Goal: Task Accomplishment & Management: Use online tool/utility

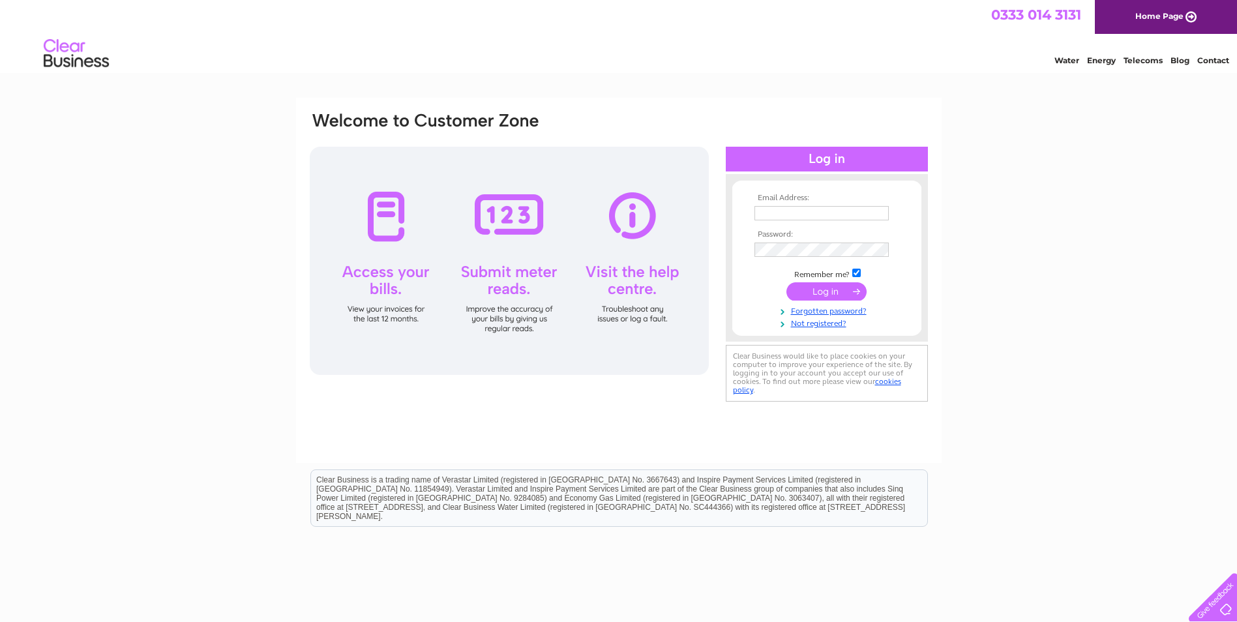
click at [808, 213] on input "text" at bounding box center [822, 213] width 134 height 14
type input "helen@whbsutherland.co.uk"
click at [830, 294] on input "submit" at bounding box center [827, 293] width 80 height 18
click at [778, 213] on input "helen@whbsutherland.co.uk" at bounding box center [823, 214] width 136 height 16
type input "jack@whbsutherland.co.uk"
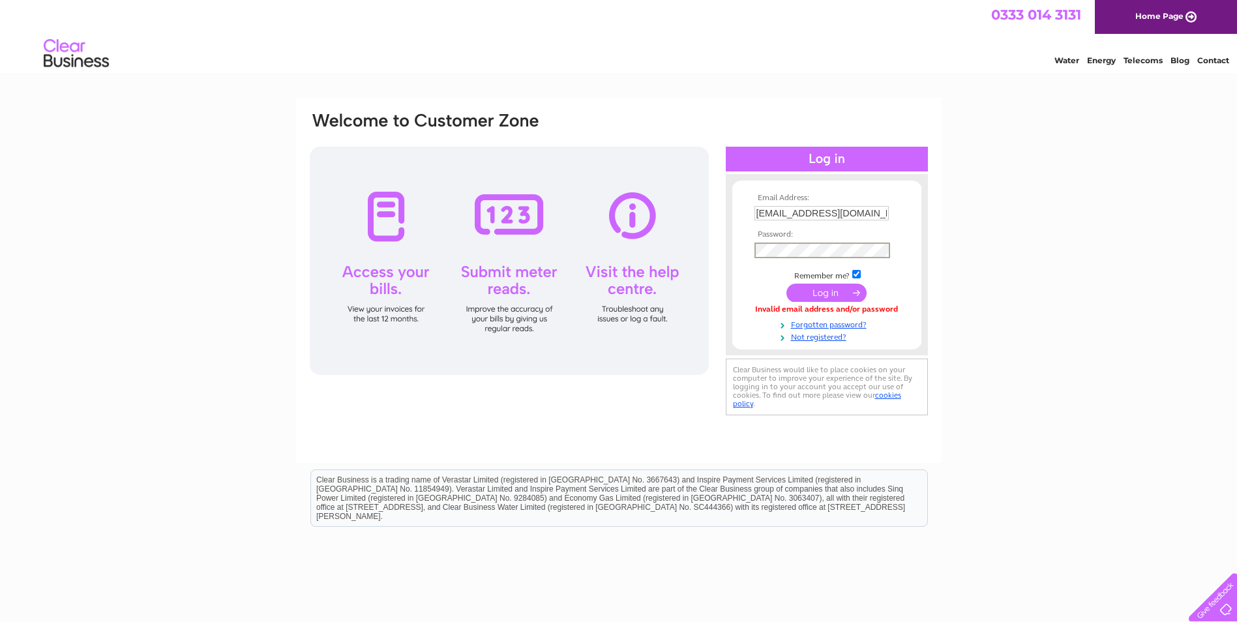
click at [787, 284] on input "submit" at bounding box center [827, 293] width 80 height 18
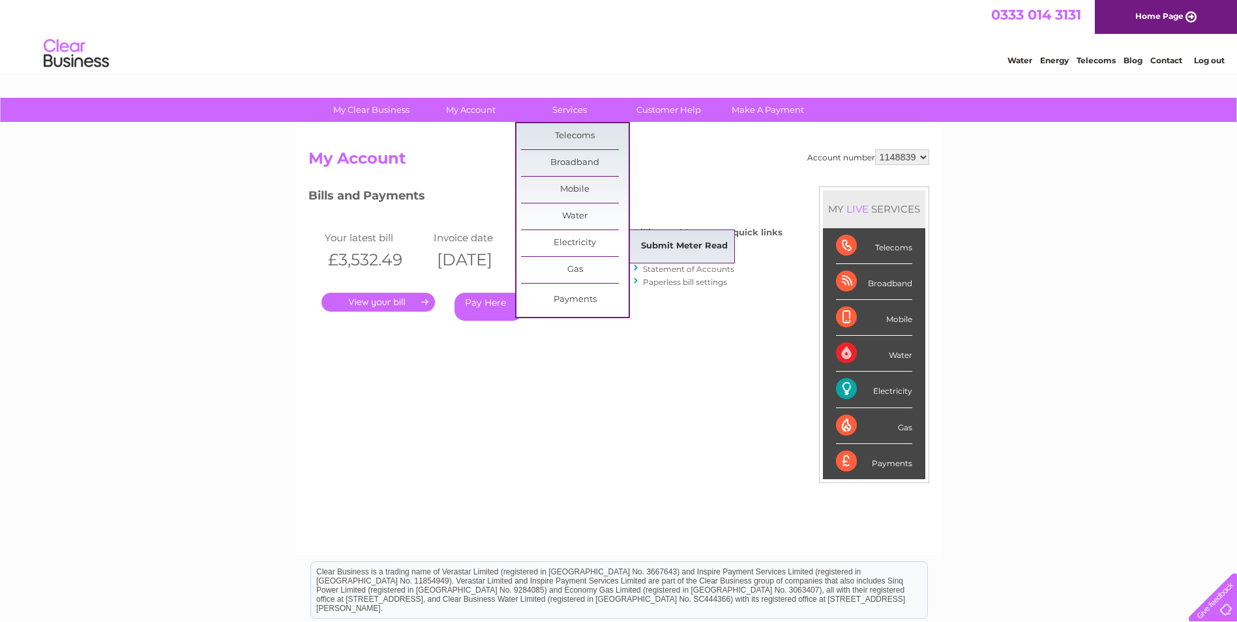
click at [676, 246] on link "Submit Meter Read" at bounding box center [685, 247] width 108 height 26
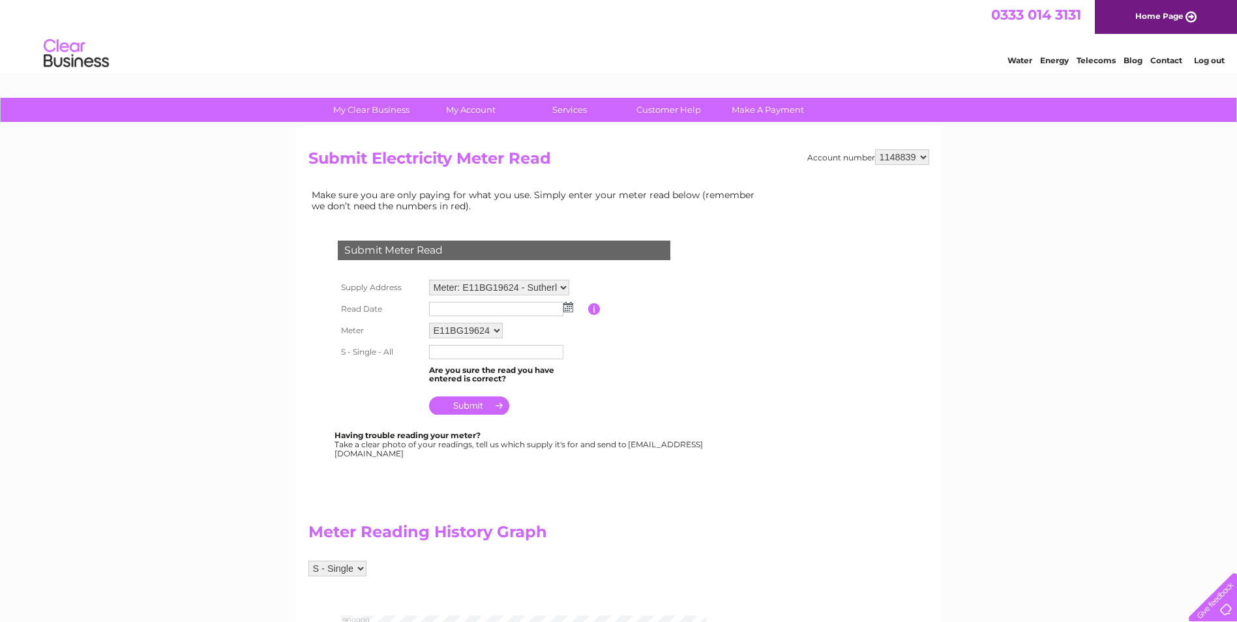
click at [557, 288] on select "Meter: E11BG19624 - Sutherlands Pharmacy, 43 Victoria Steet, Stomness, KW15 1DN…" at bounding box center [499, 288] width 140 height 16
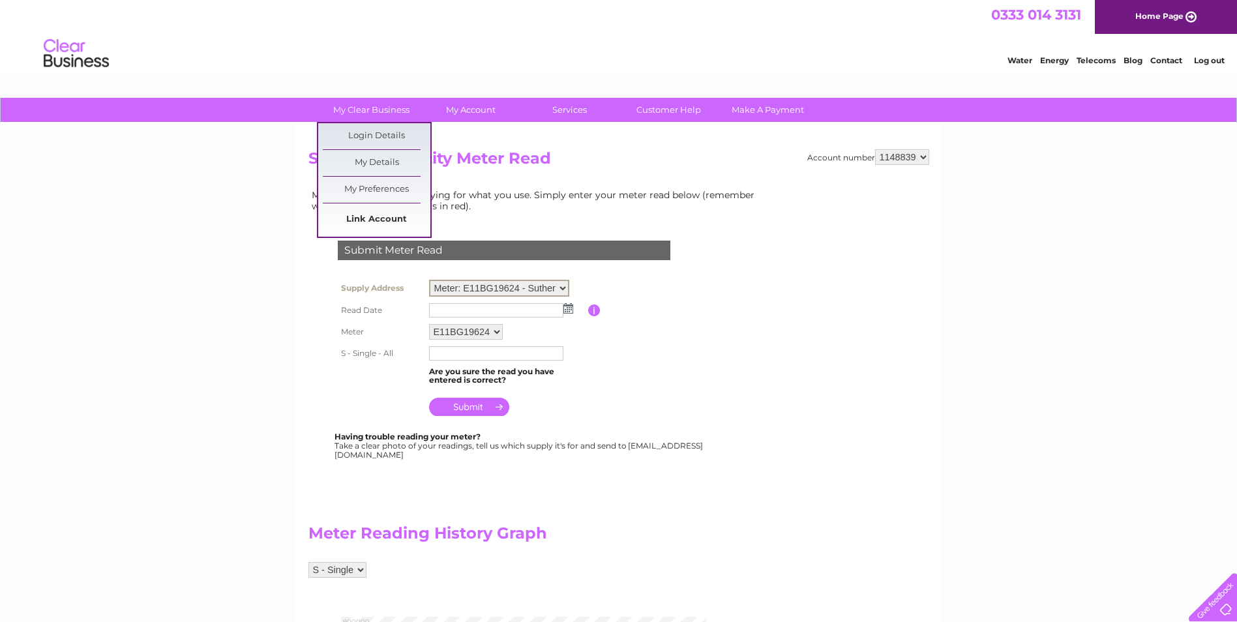
click at [374, 215] on link "Link Account" at bounding box center [377, 220] width 108 height 26
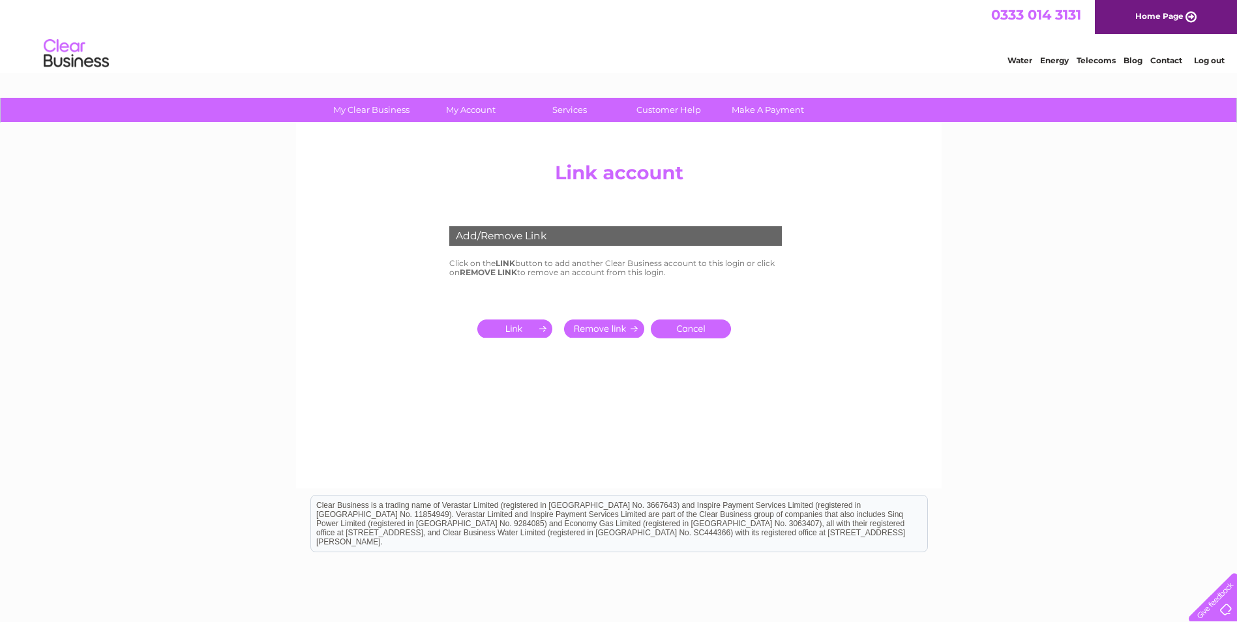
click at [513, 325] on input "submit" at bounding box center [517, 329] width 80 height 18
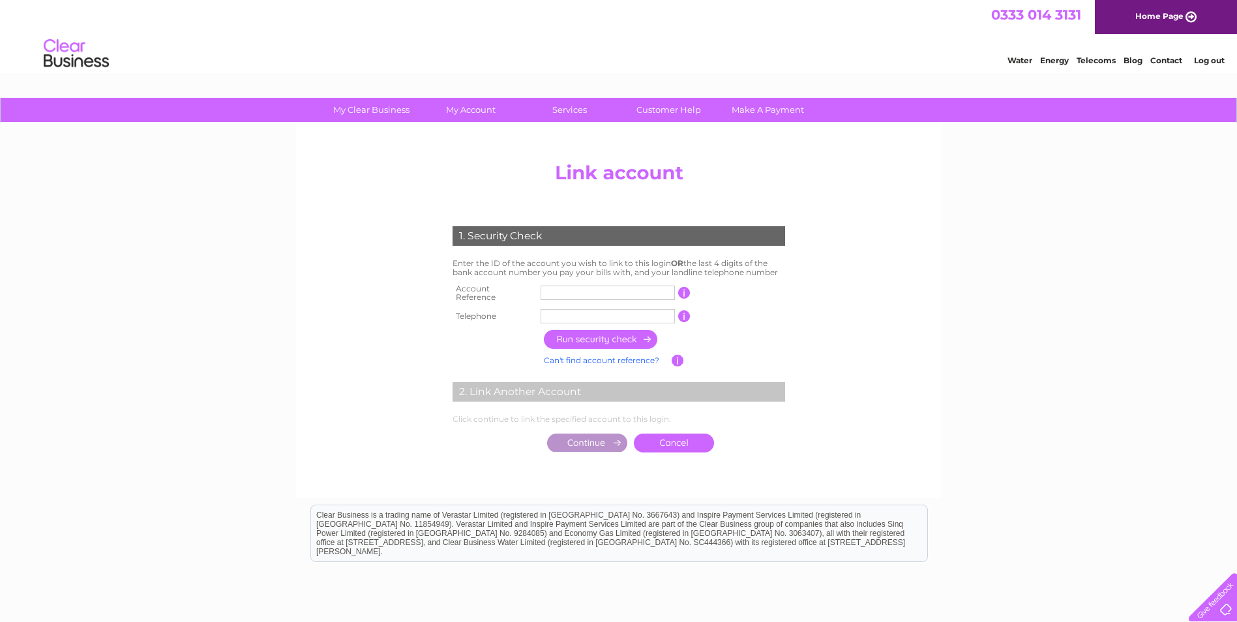
click at [1197, 59] on link "Log out" at bounding box center [1209, 60] width 31 height 10
